Goal: Task Accomplishment & Management: Use online tool/utility

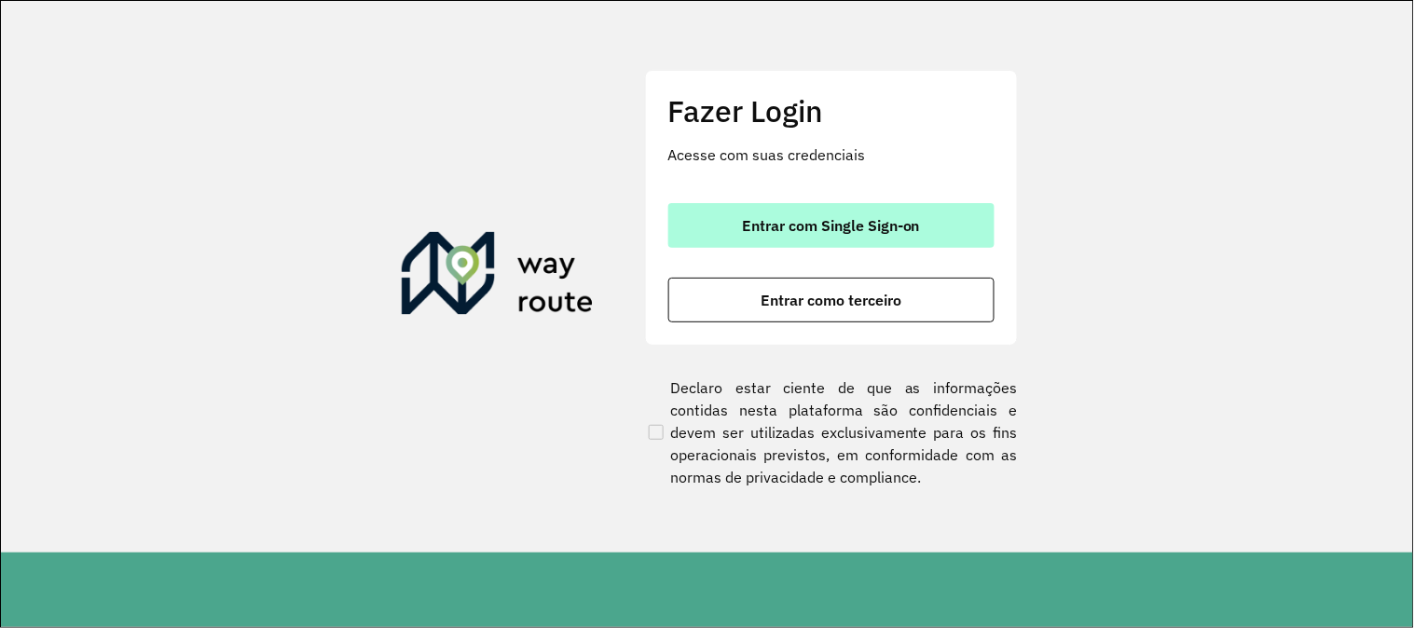
click at [822, 224] on span "Entrar com Single Sign-on" at bounding box center [831, 225] width 178 height 15
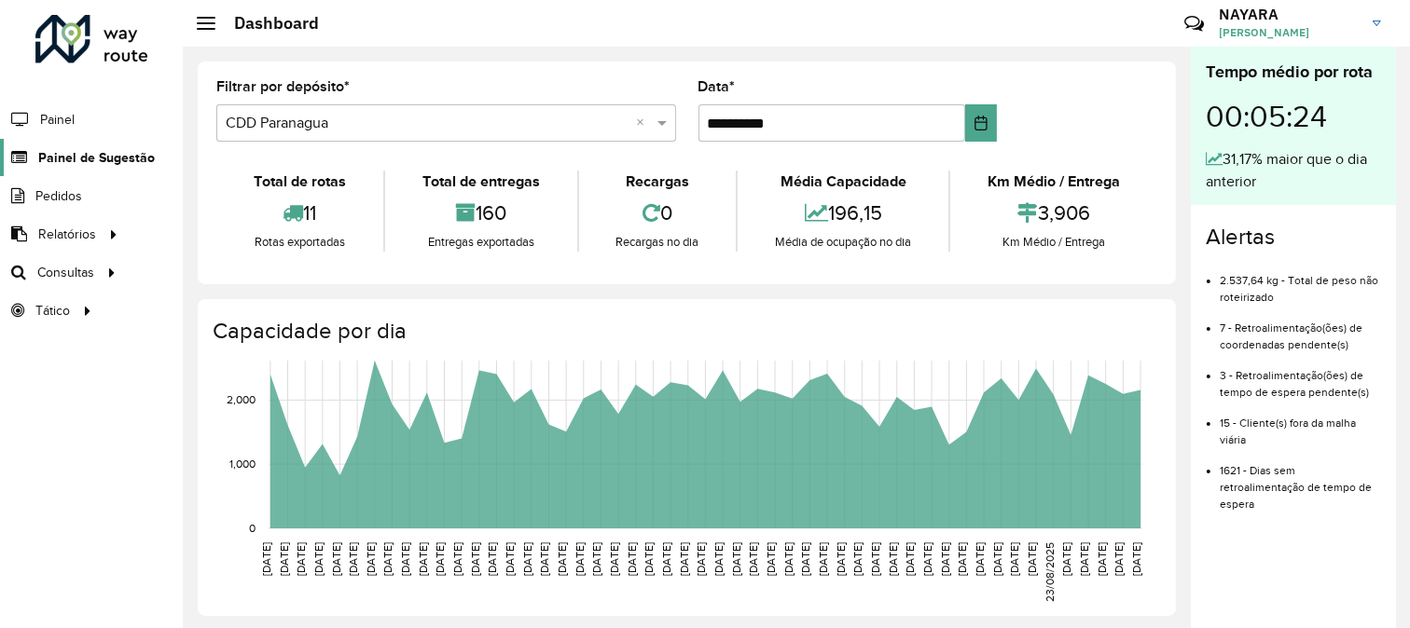
click at [70, 160] on span "Painel de Sugestão" at bounding box center [96, 158] width 117 height 20
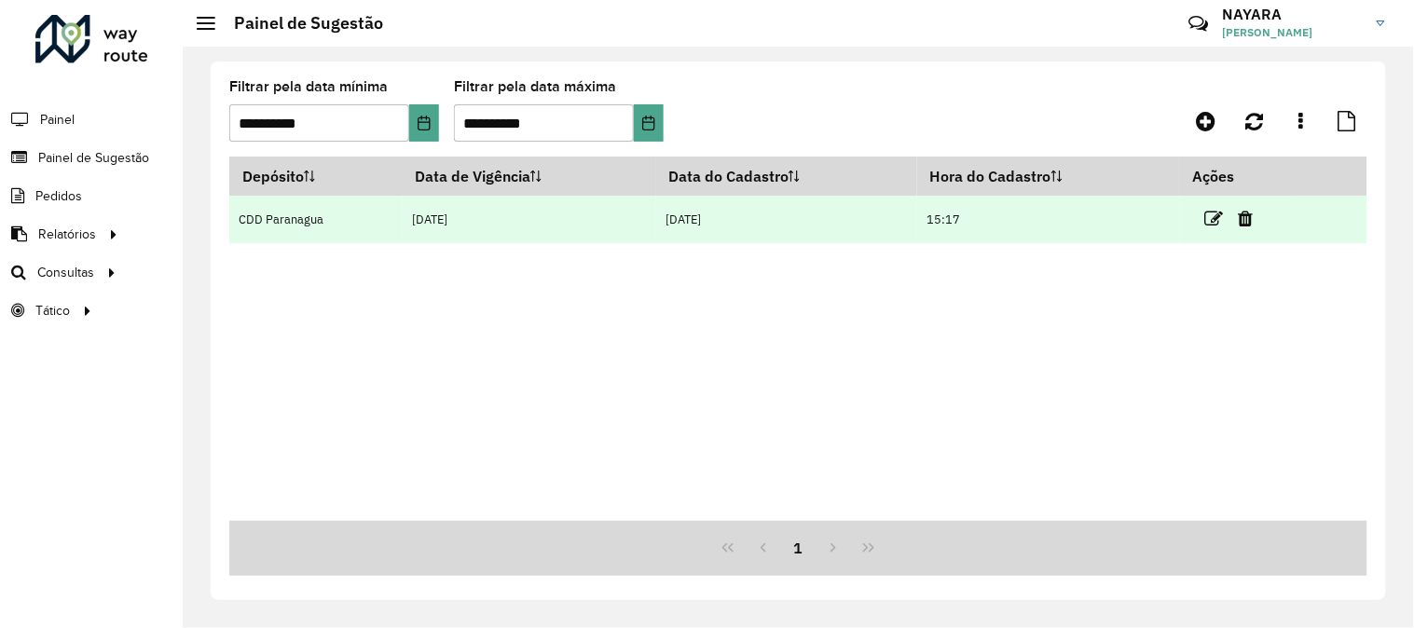
click at [1206, 216] on td at bounding box center [1237, 219] width 112 height 47
click at [1207, 216] on icon at bounding box center [1214, 219] width 19 height 19
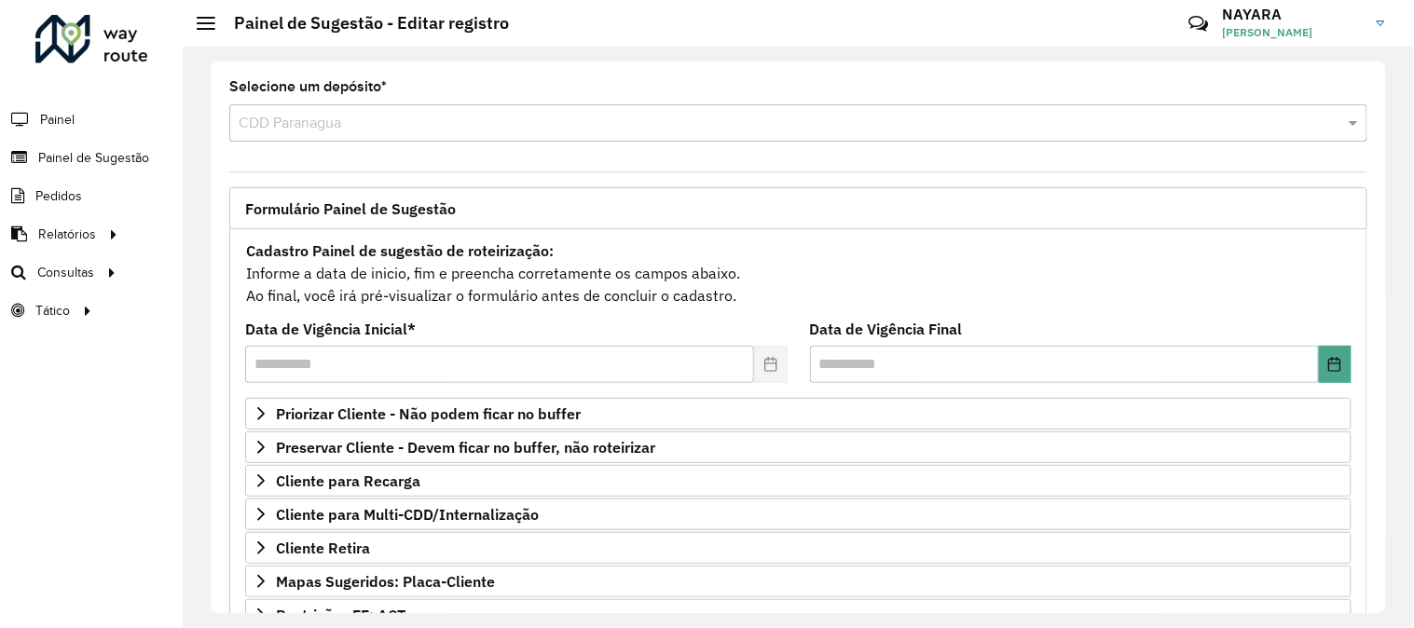
scroll to position [303, 0]
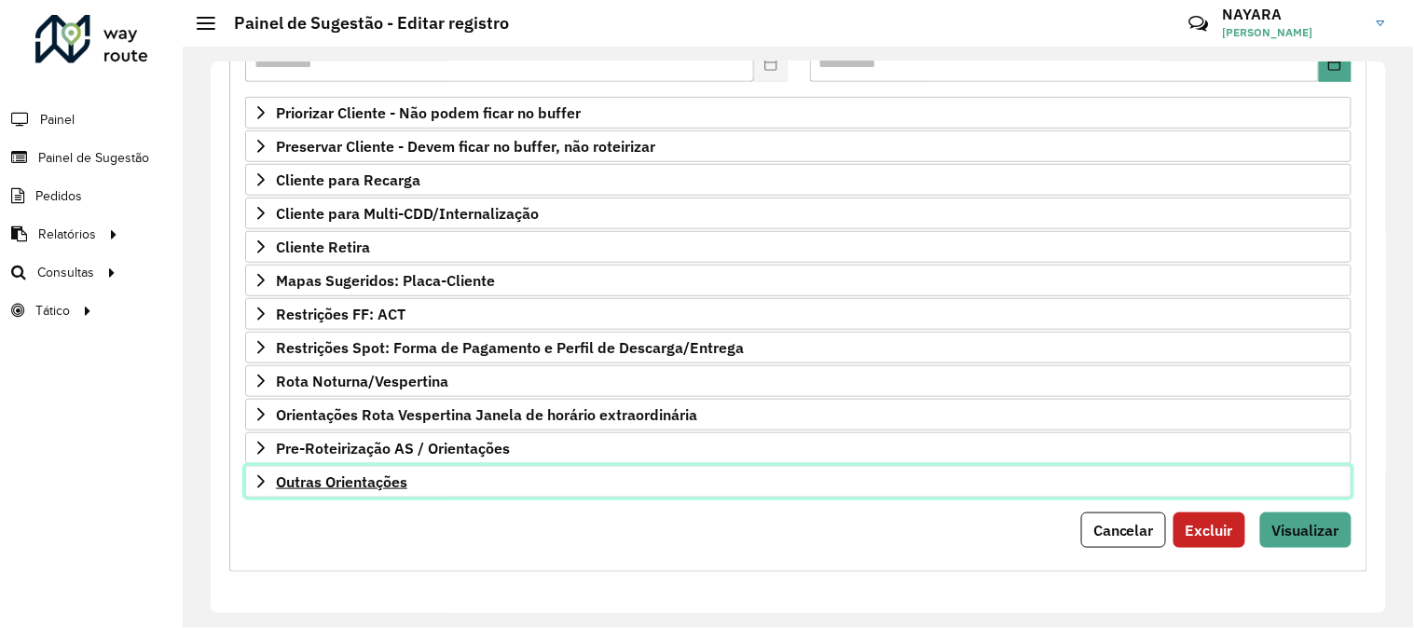
click at [392, 475] on span "Outras Orientações" at bounding box center [341, 482] width 131 height 15
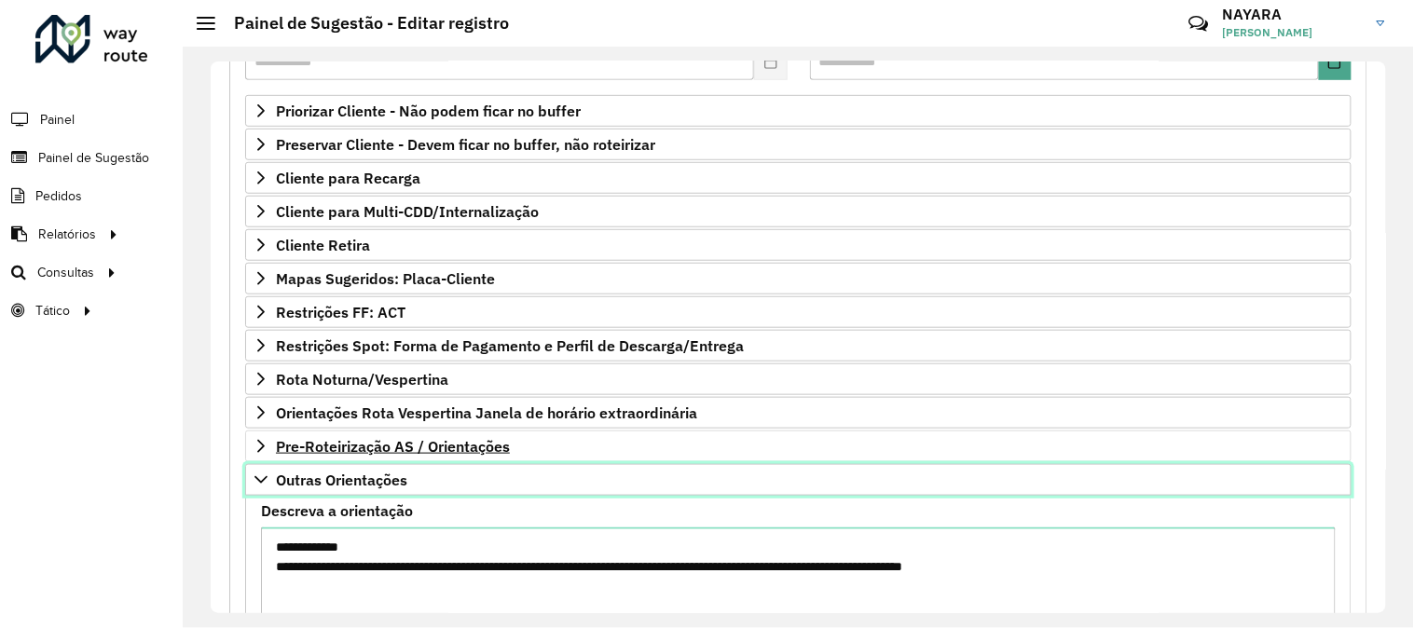
scroll to position [496, 0]
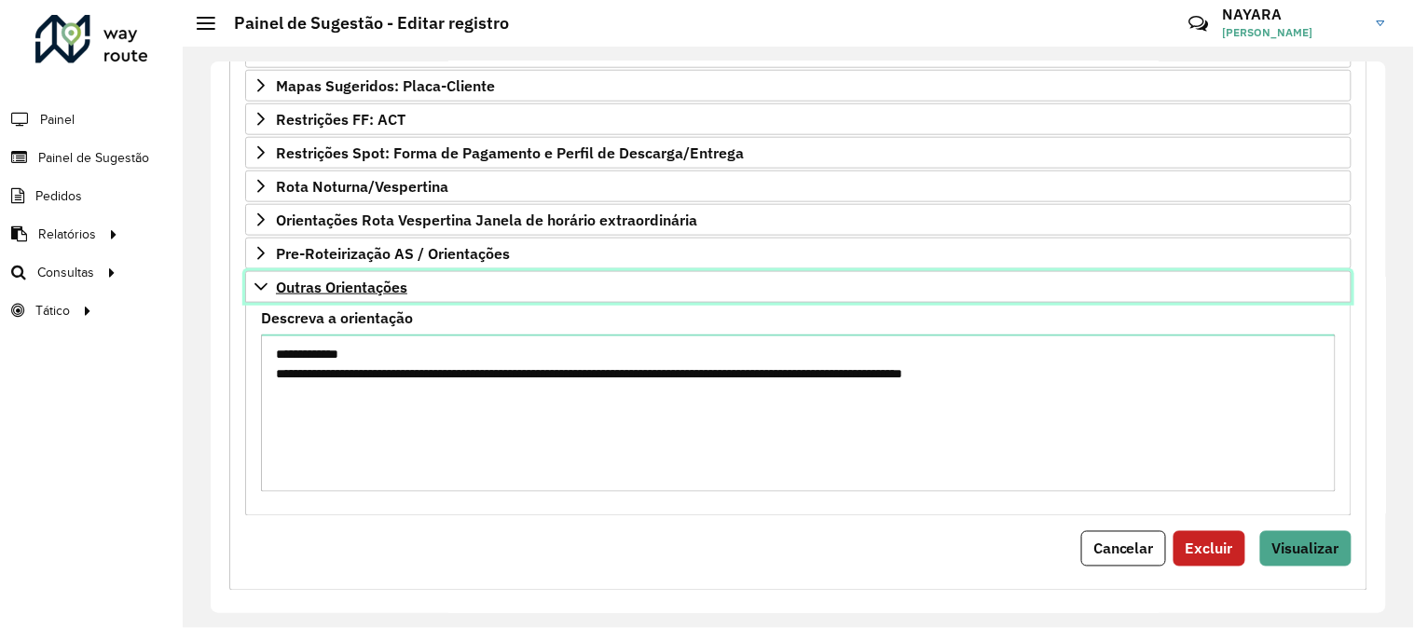
click at [256, 293] on icon at bounding box center [261, 287] width 15 height 15
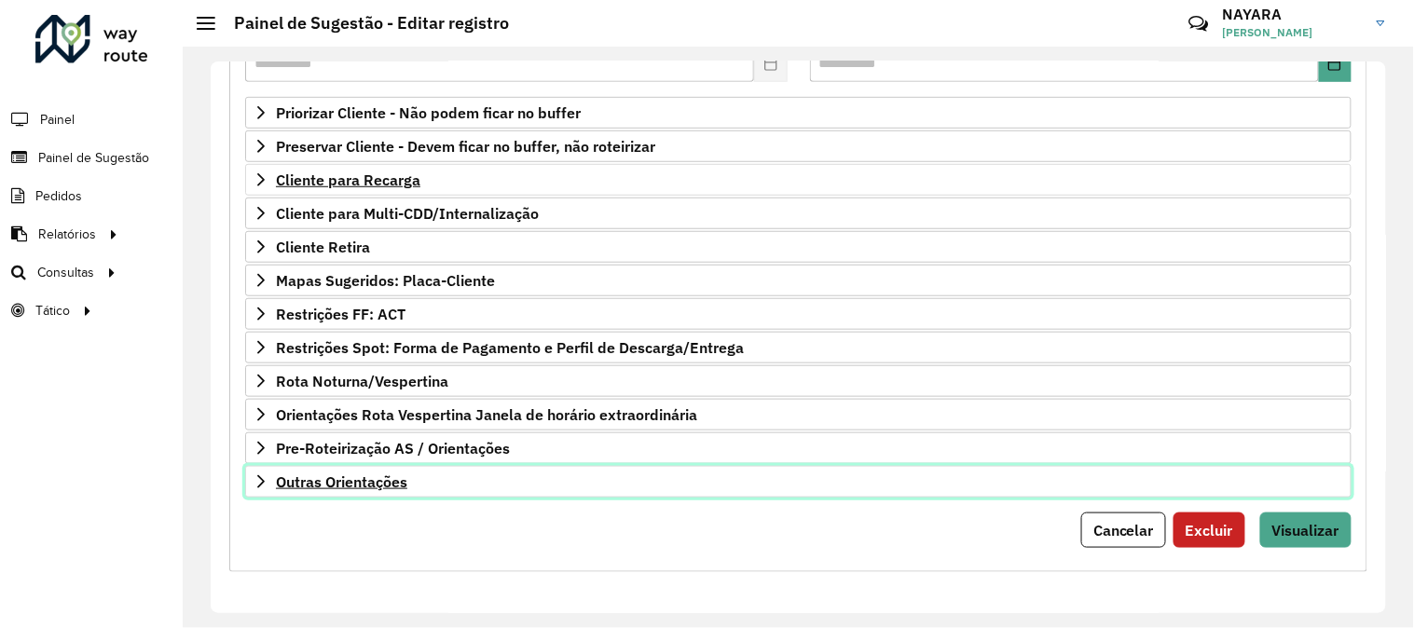
scroll to position [304, 0]
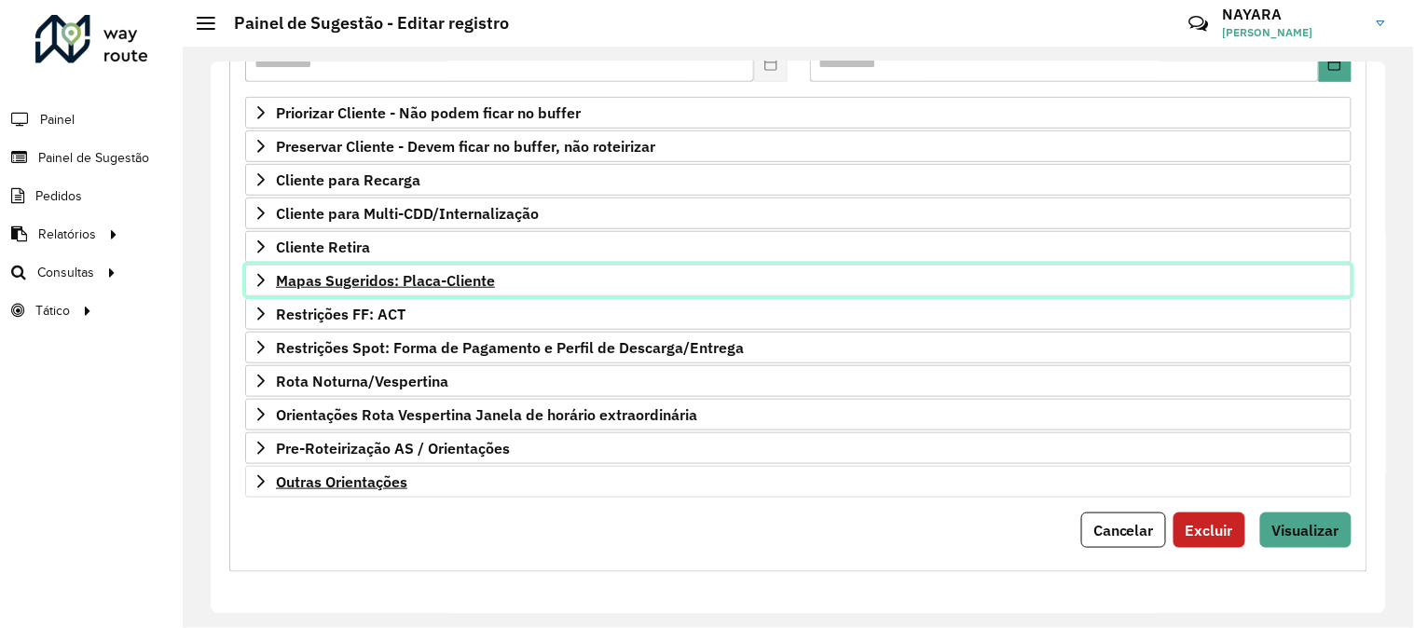
click at [263, 286] on link "Mapas Sugeridos: Placa-Cliente" at bounding box center [798, 281] width 1107 height 32
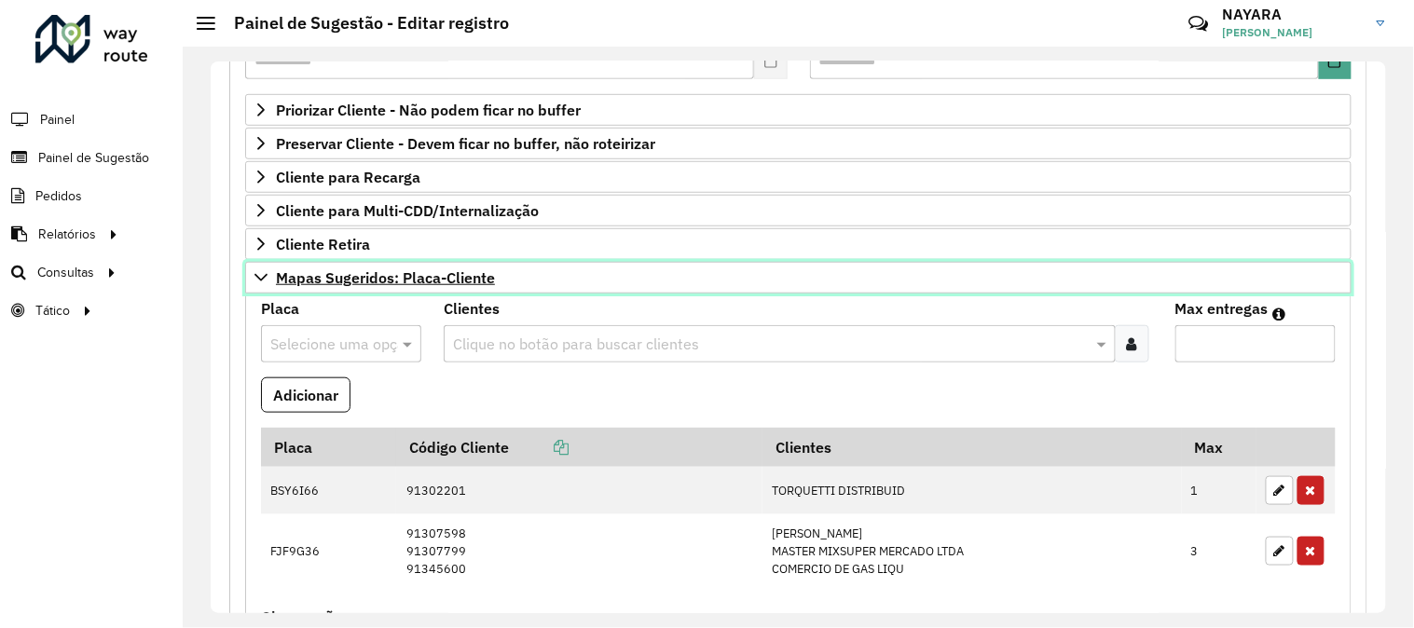
click at [263, 286] on link "Mapas Sugeridos: Placa-Cliente" at bounding box center [798, 278] width 1107 height 32
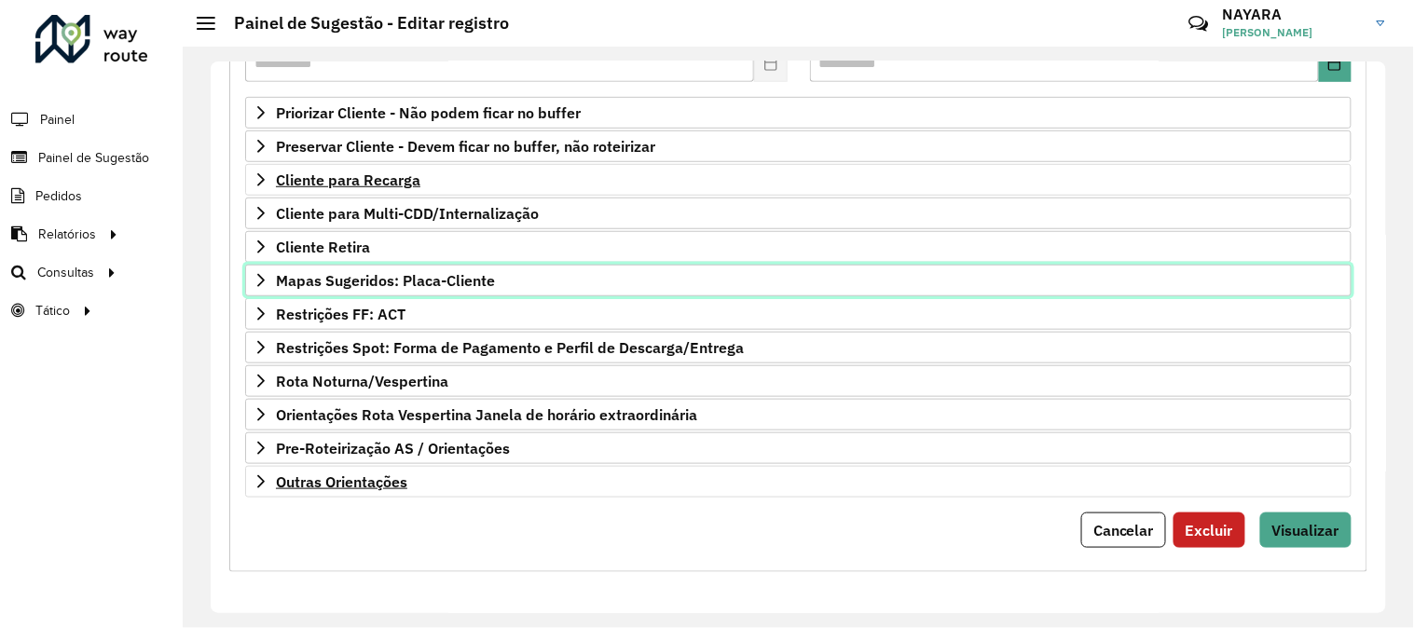
scroll to position [0, 0]
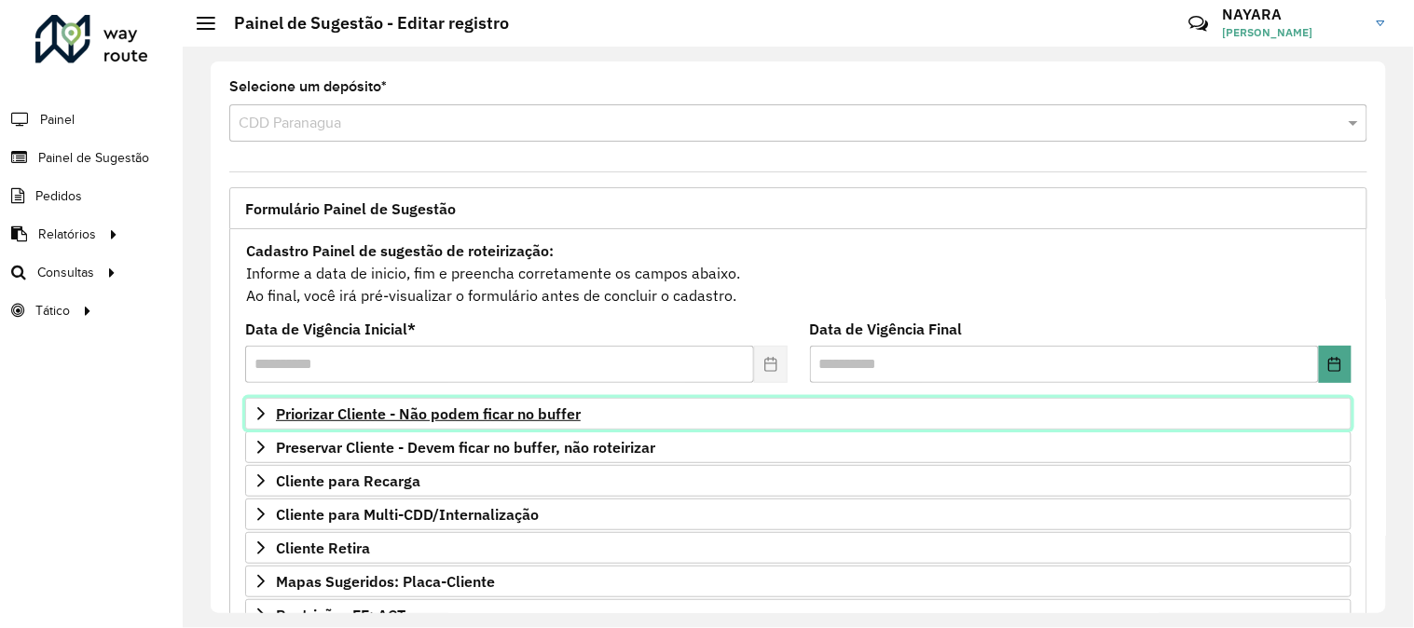
click at [434, 420] on span "Priorizar Cliente - Não podem ficar no buffer" at bounding box center [428, 414] width 305 height 15
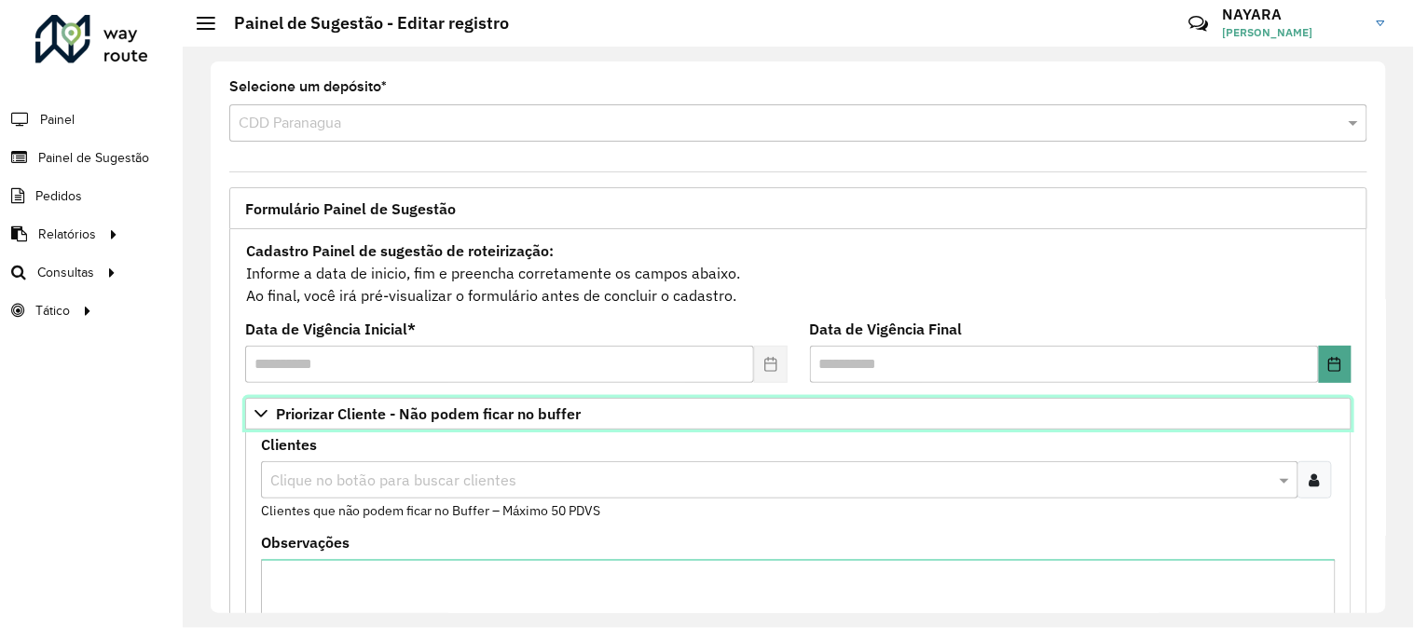
scroll to position [207, 0]
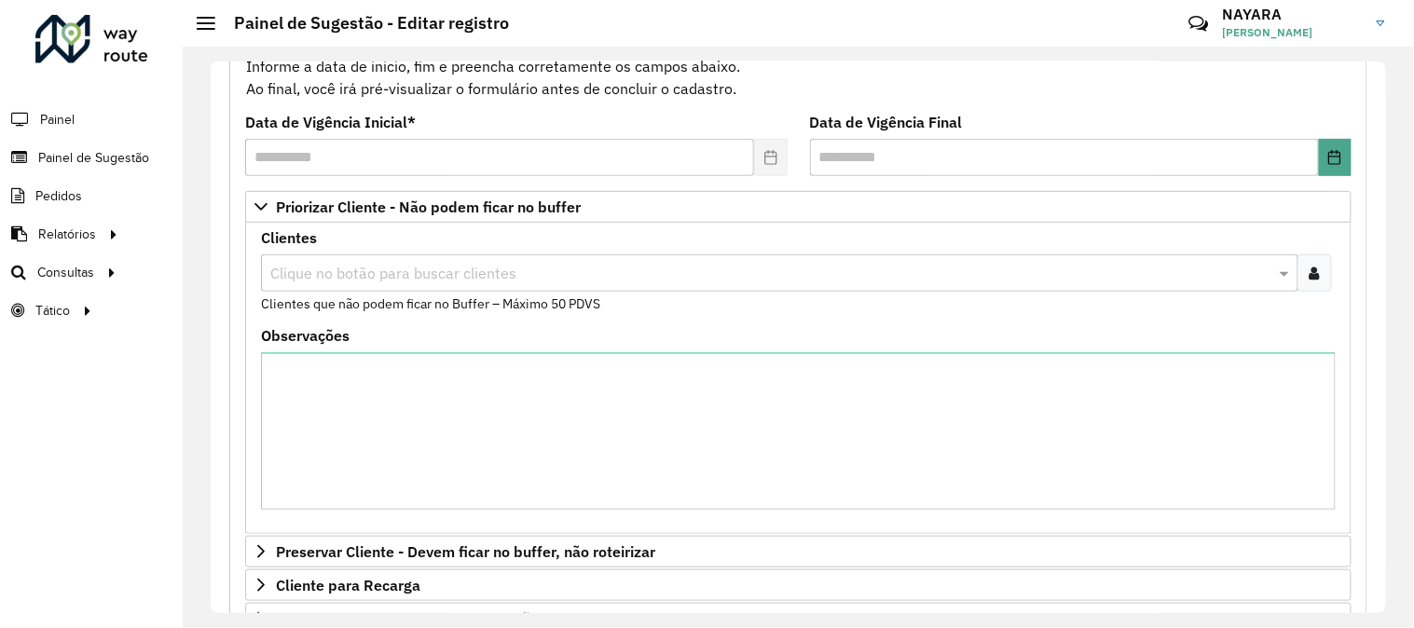
click at [1316, 270] on icon at bounding box center [1315, 273] width 10 height 15
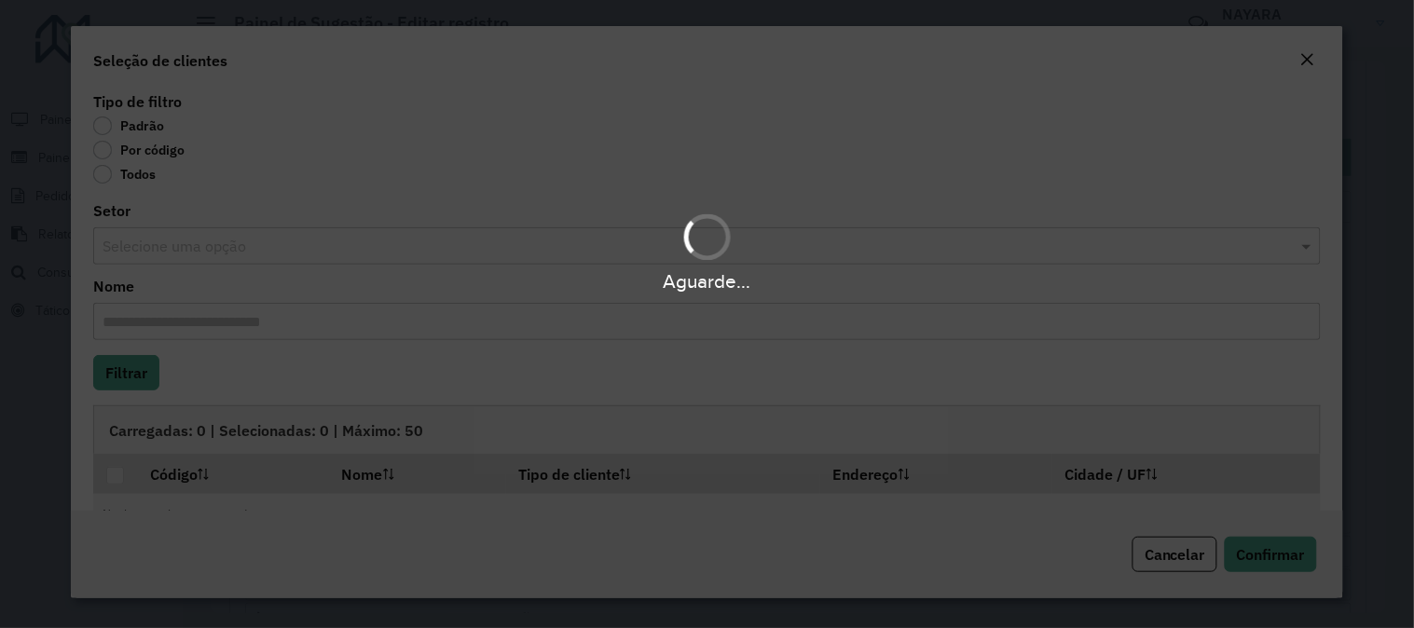
click at [144, 169] on div "Aguarde..." at bounding box center [707, 314] width 1414 height 628
click at [150, 151] on body "**********" at bounding box center [707, 314] width 1414 height 628
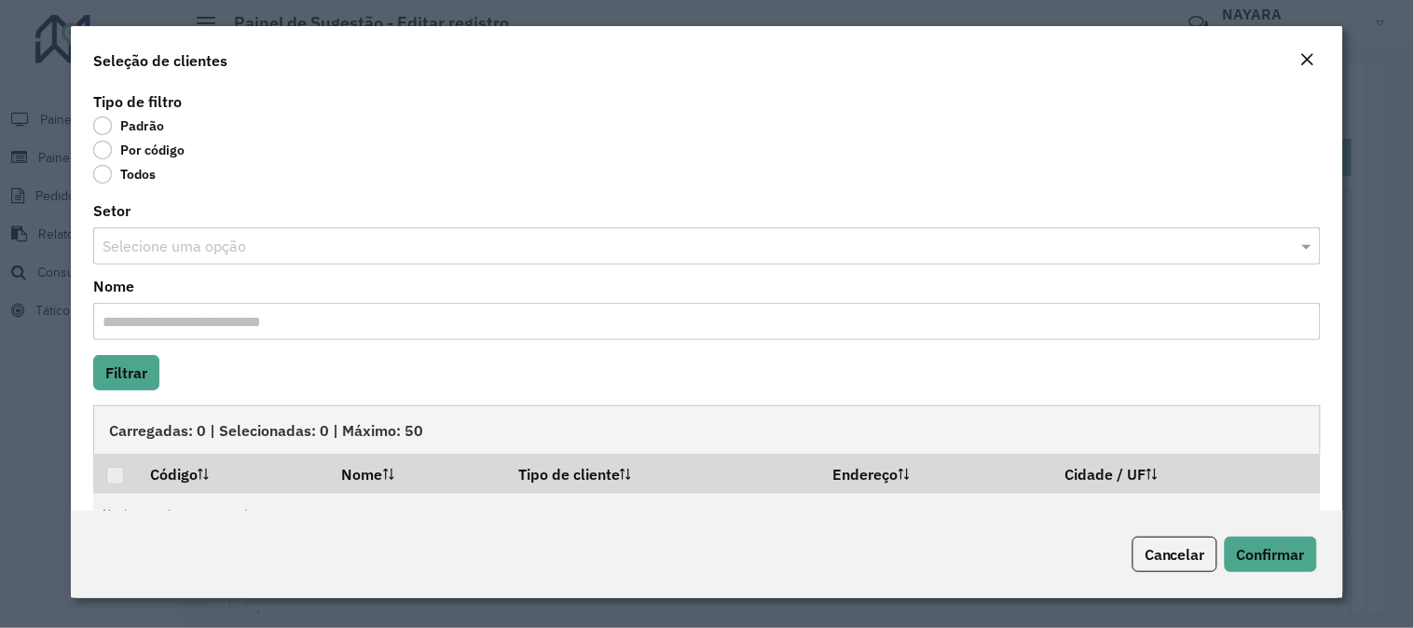
click at [161, 151] on label "Por código" at bounding box center [138, 150] width 91 height 19
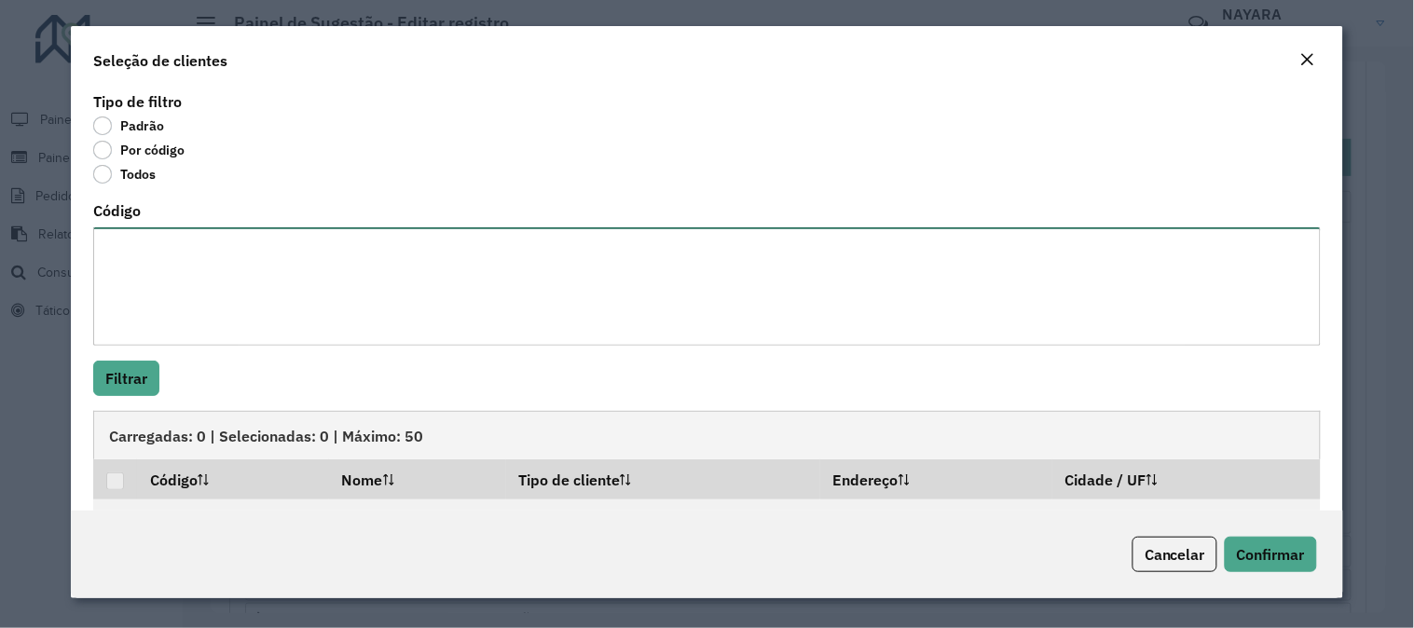
click at [200, 276] on textarea "Código" at bounding box center [707, 287] width 1228 height 118
paste textarea "**** ***** **** ***** ***** *****"
type textarea "**** ***** **** ***** ***** *****"
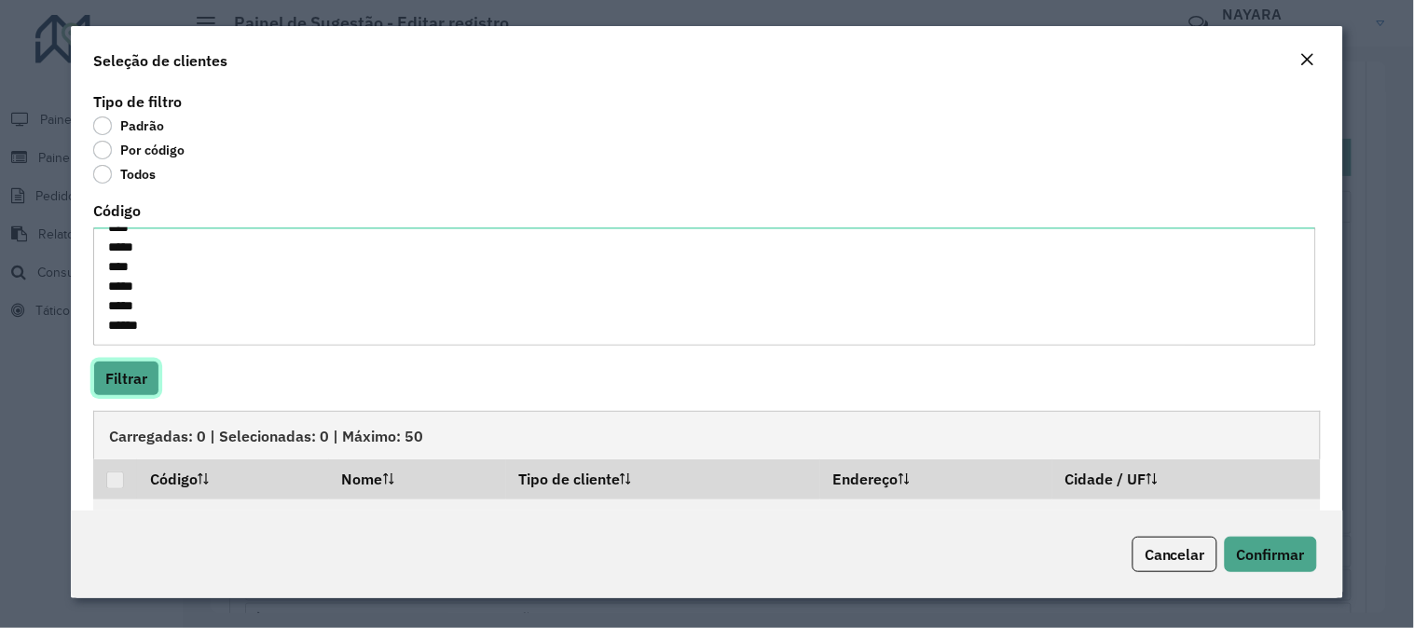
click at [127, 375] on button "Filtrar" at bounding box center [126, 378] width 66 height 35
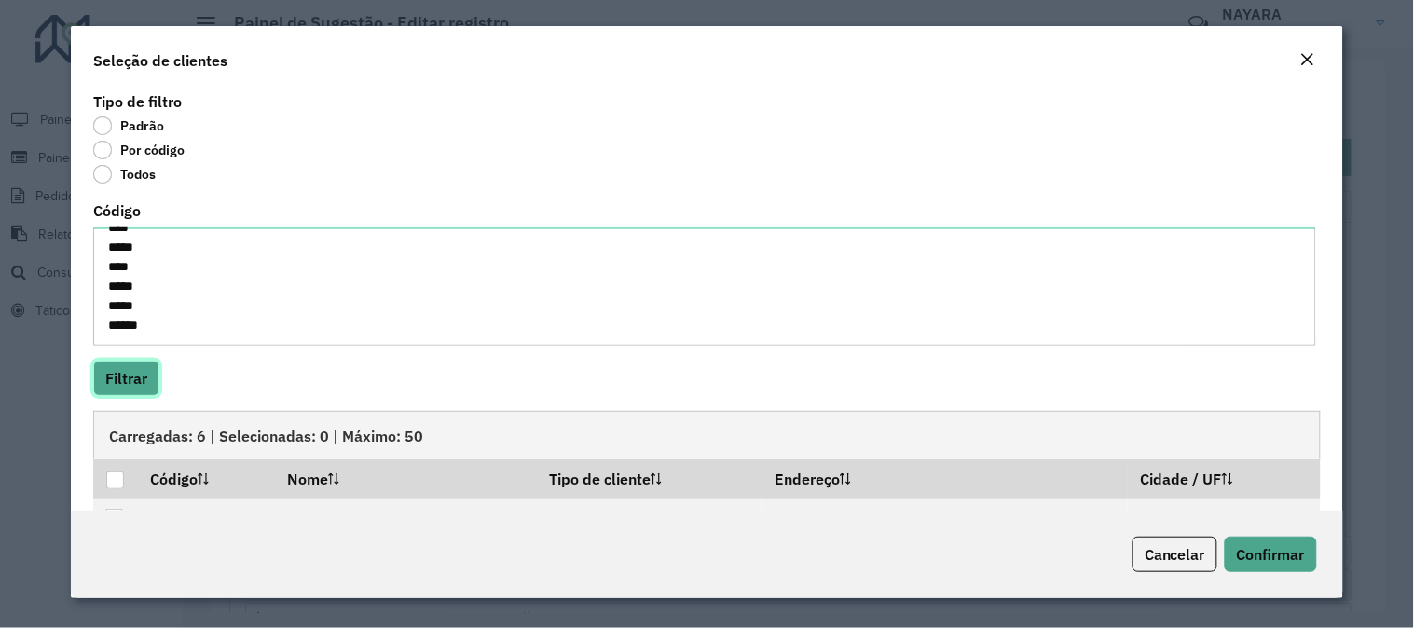
scroll to position [203, 0]
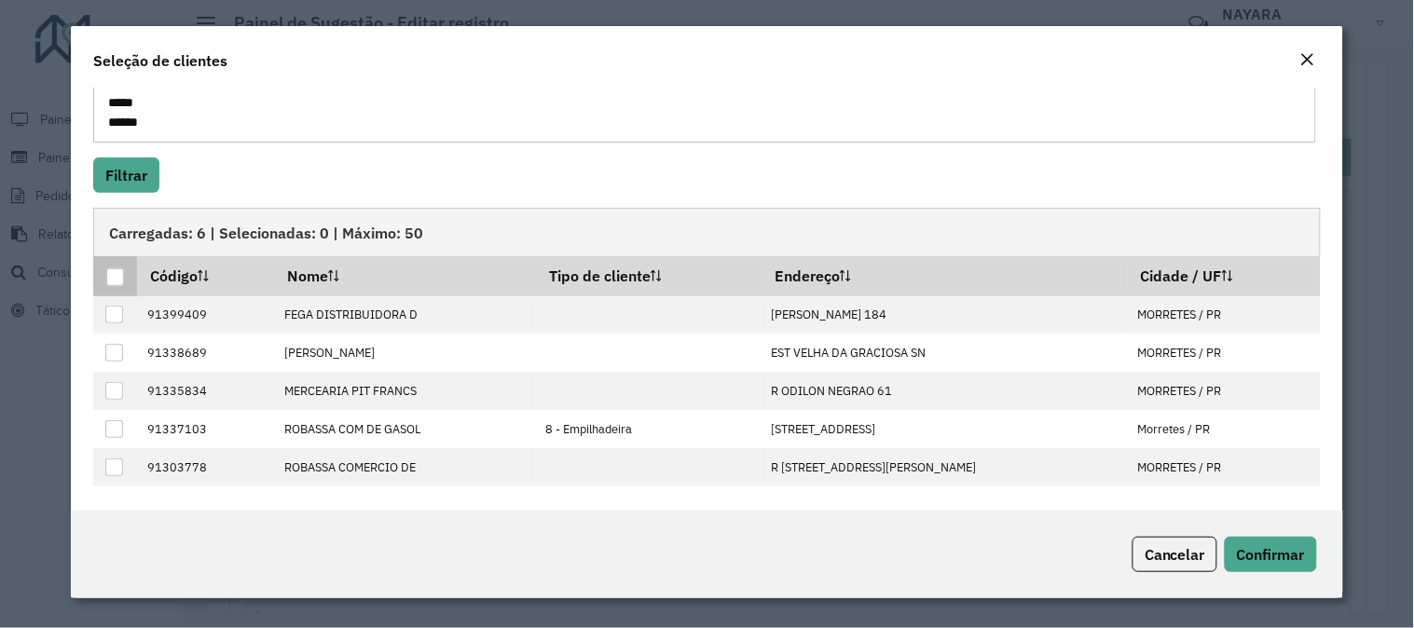
click at [112, 282] on div at bounding box center [115, 278] width 18 height 18
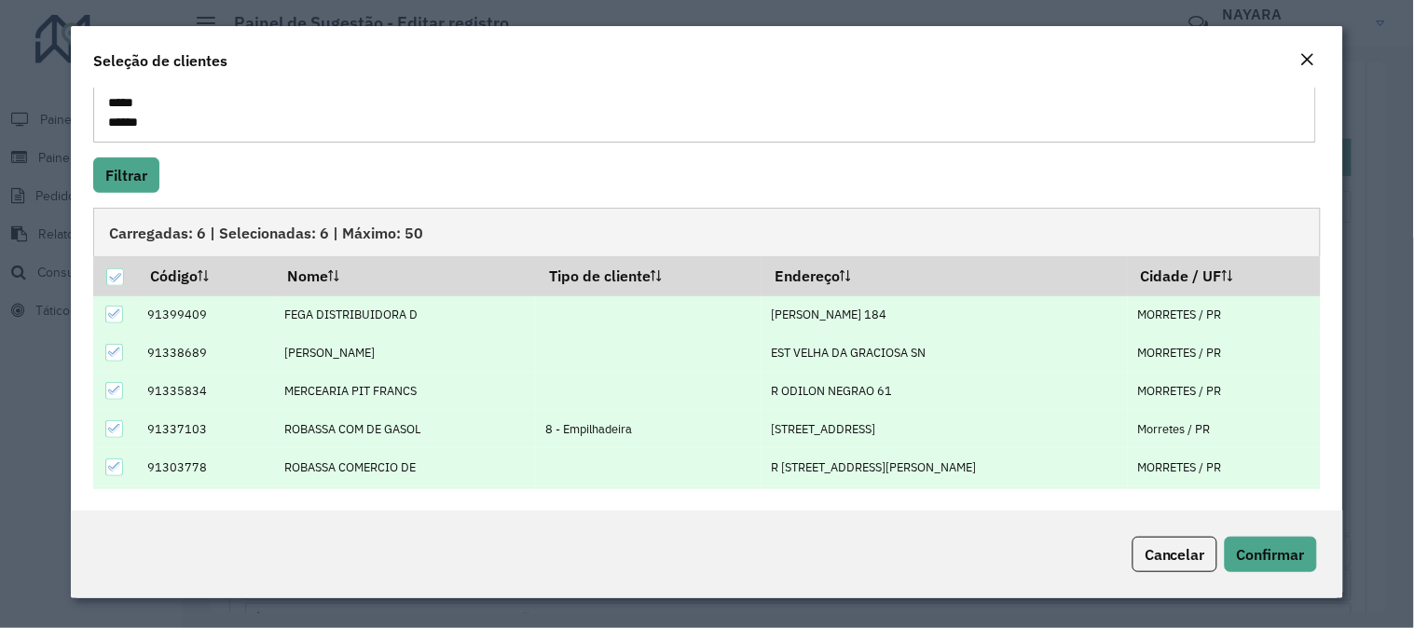
scroll to position [35, 0]
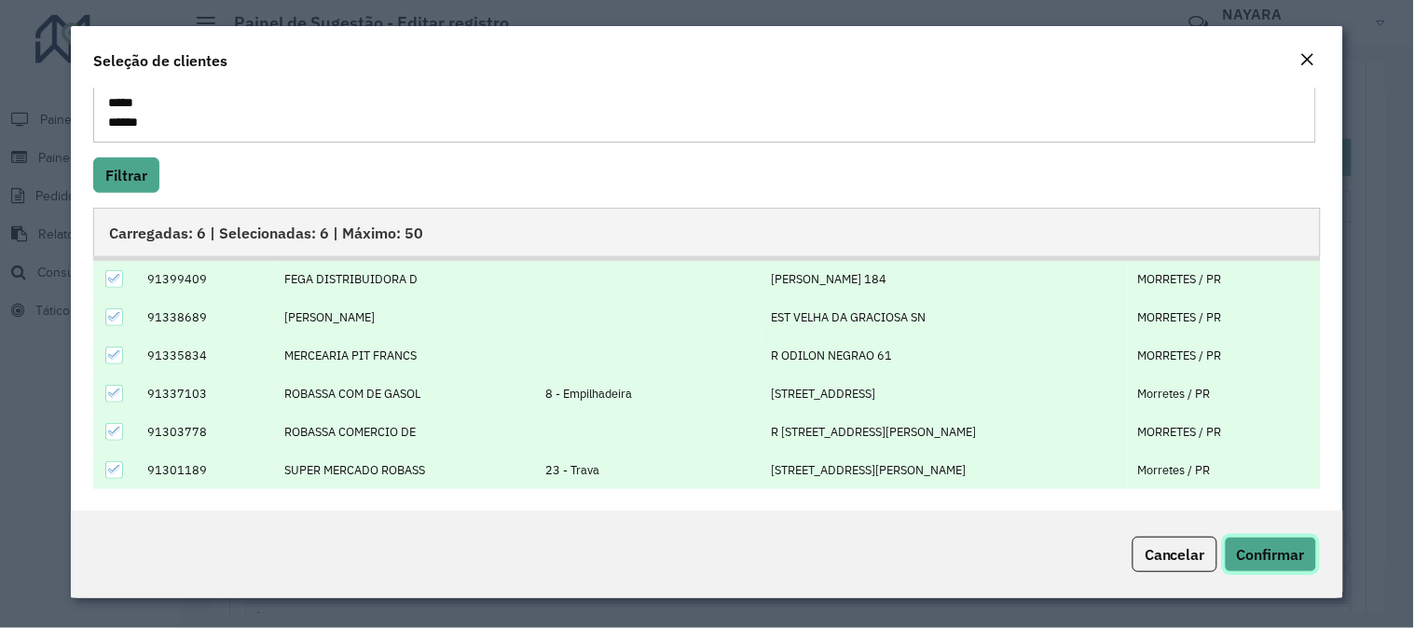
click at [1278, 547] on span "Confirmar" at bounding box center [1271, 554] width 68 height 19
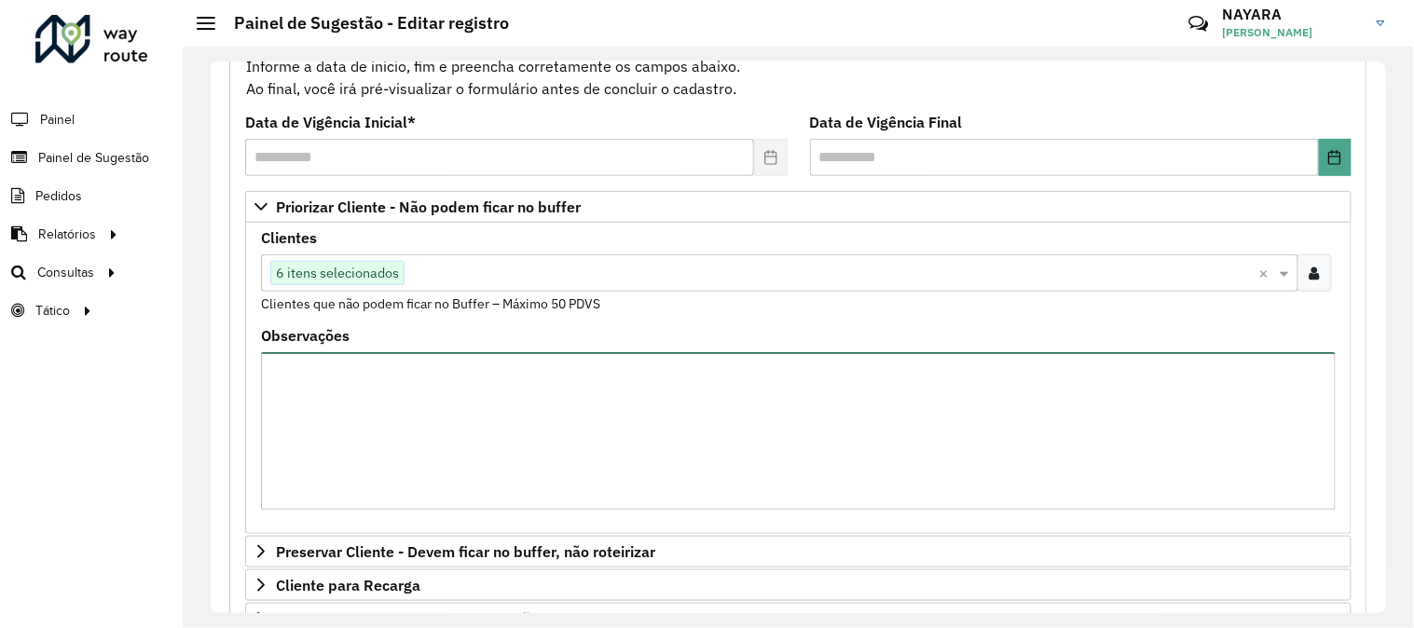
click at [797, 393] on textarea "Observações" at bounding box center [798, 431] width 1075 height 158
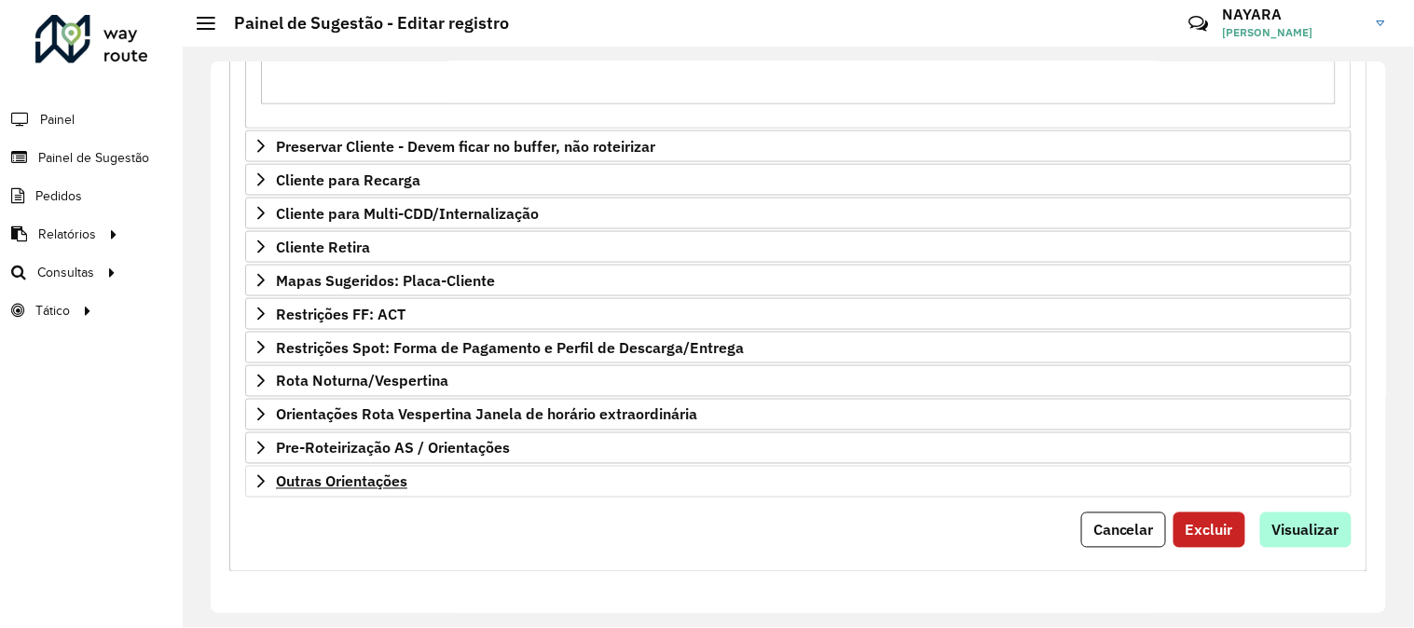
type textarea "**********"
click at [1264, 529] on button "Visualizar" at bounding box center [1306, 530] width 91 height 35
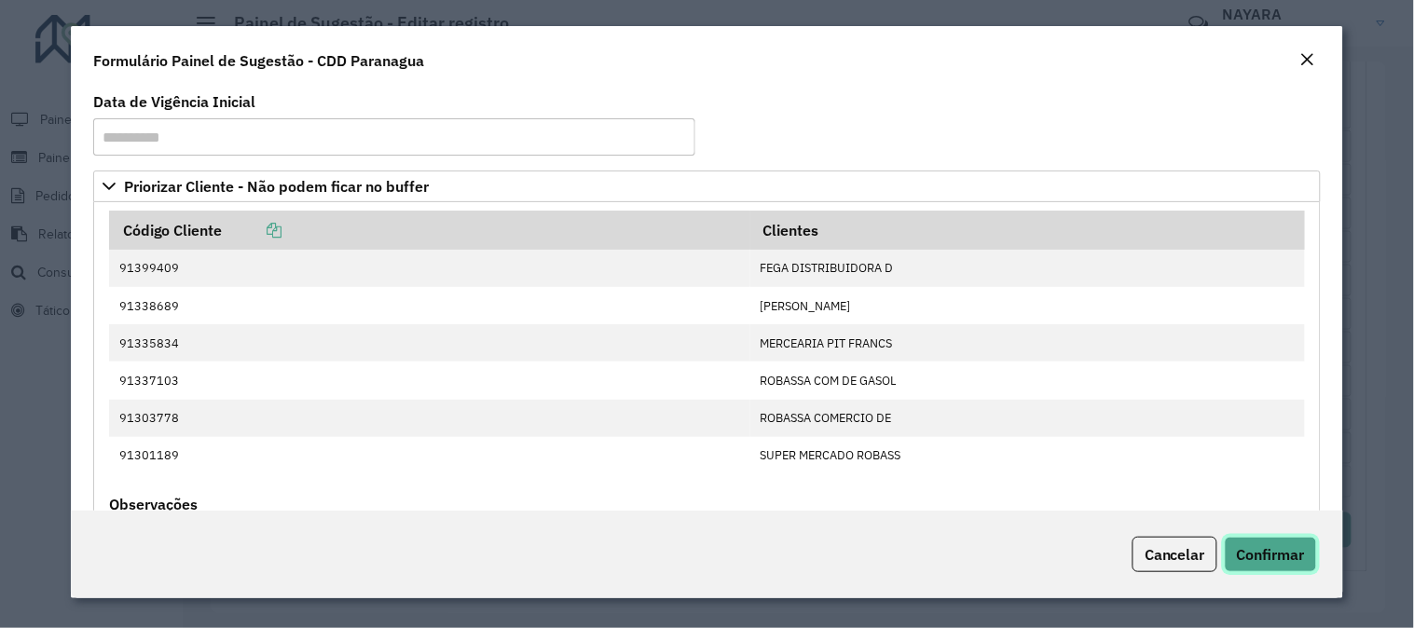
click at [1257, 552] on span "Confirmar" at bounding box center [1271, 554] width 68 height 19
